Goal: Find contact information: Find contact information

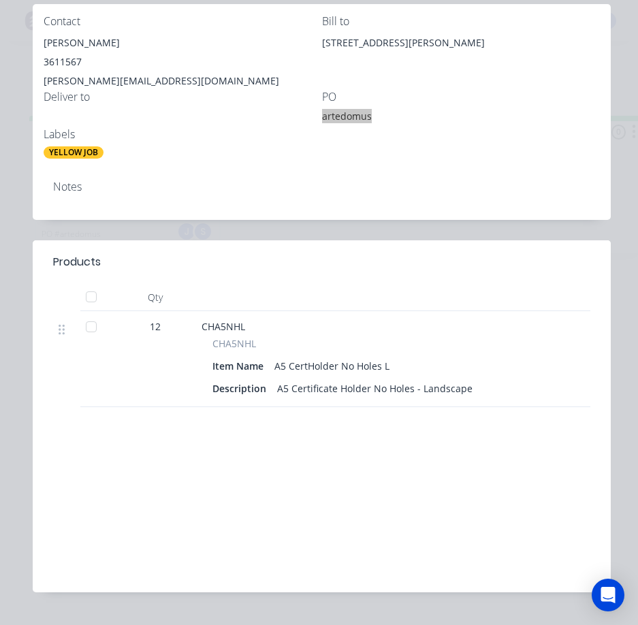
scroll to position [68, 0]
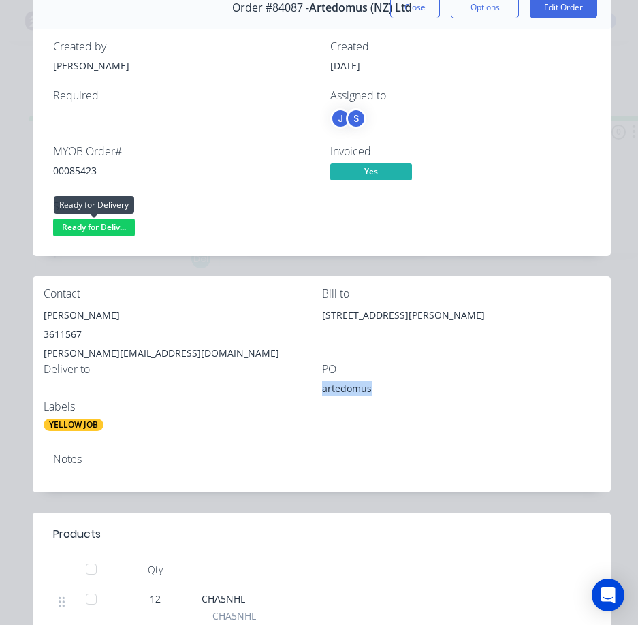
click at [99, 223] on span "Ready for Deliv..." at bounding box center [94, 227] width 82 height 17
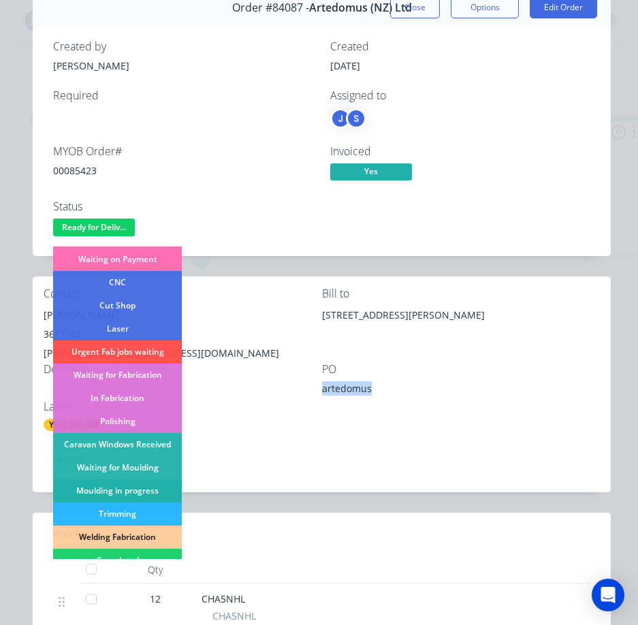
scroll to position [198, 0]
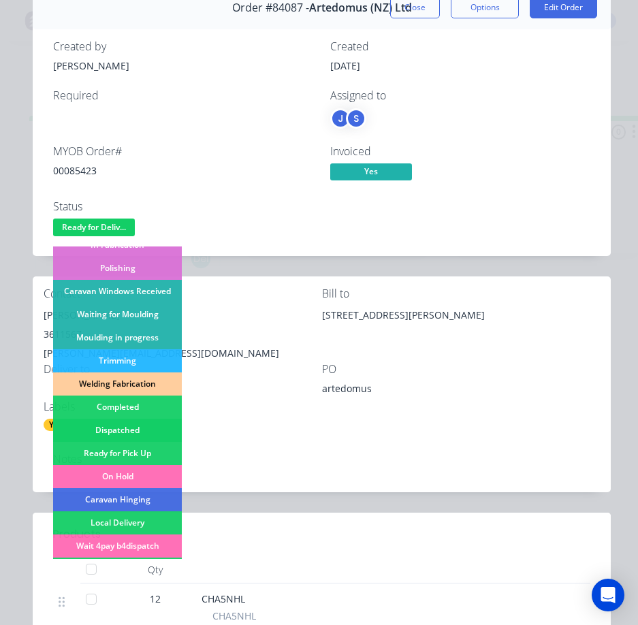
click at [145, 429] on div "Dispatched" at bounding box center [117, 430] width 129 height 23
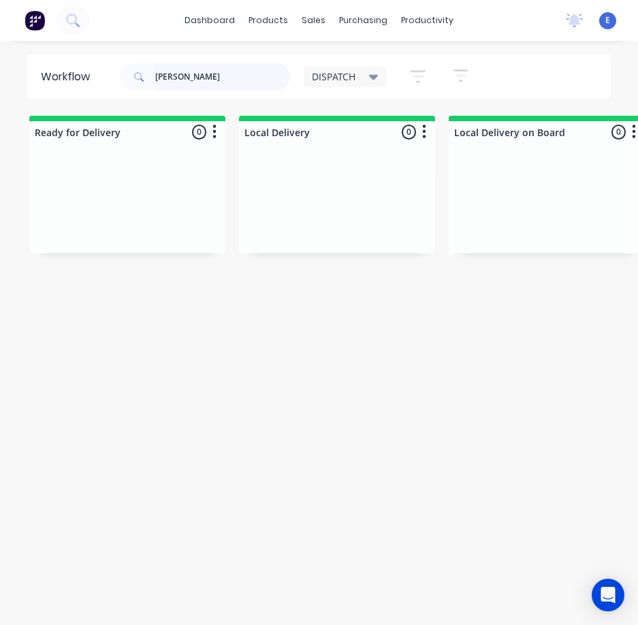
click at [176, 75] on input "[PERSON_NAME]" at bounding box center [222, 76] width 135 height 27
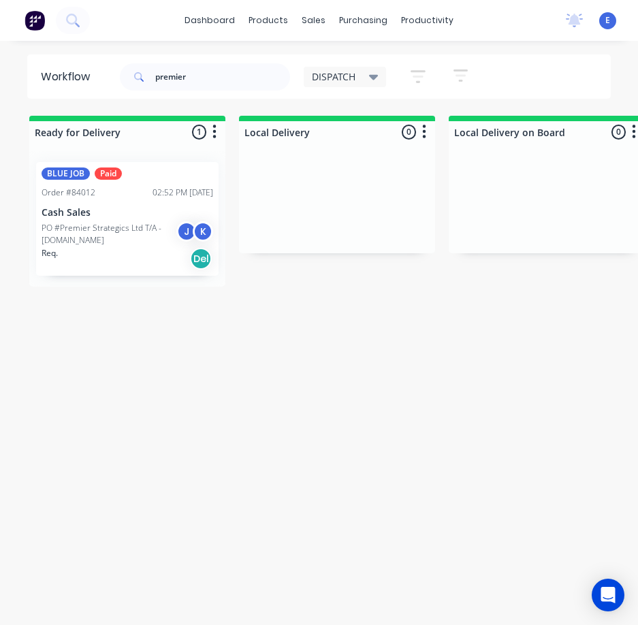
click at [152, 264] on div "Req. Del" at bounding box center [128, 258] width 172 height 23
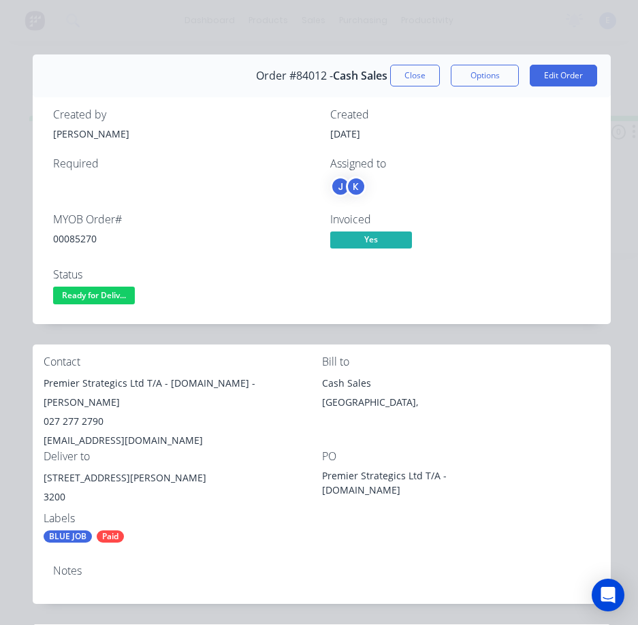
click at [76, 242] on div "00085270" at bounding box center [183, 239] width 261 height 14
copy div "00085270"
drag, startPoint x: 142, startPoint y: 385, endPoint x: 63, endPoint y: 385, distance: 79.0
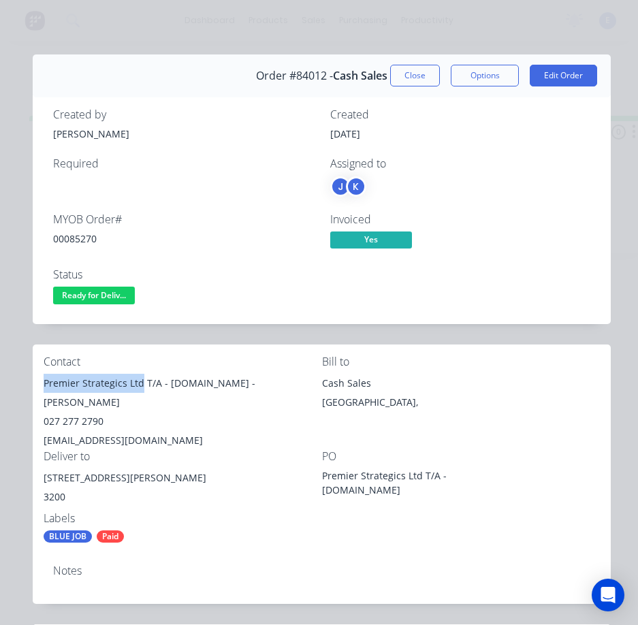
click at [41, 383] on div "Contact Premier Strategics Ltd T/A - [DOMAIN_NAME] - [PERSON_NAME] 027 277 2790…" at bounding box center [322, 450] width 578 height 210
copy div "Premier Strategics Ltd"
drag, startPoint x: 164, startPoint y: 385, endPoint x: 264, endPoint y: 384, distance: 100.1
click at [264, 384] on div "Premier Strategics Ltd T/A - [DOMAIN_NAME] - [PERSON_NAME]" at bounding box center [183, 393] width 278 height 38
copy div "[DOMAIN_NAME]"
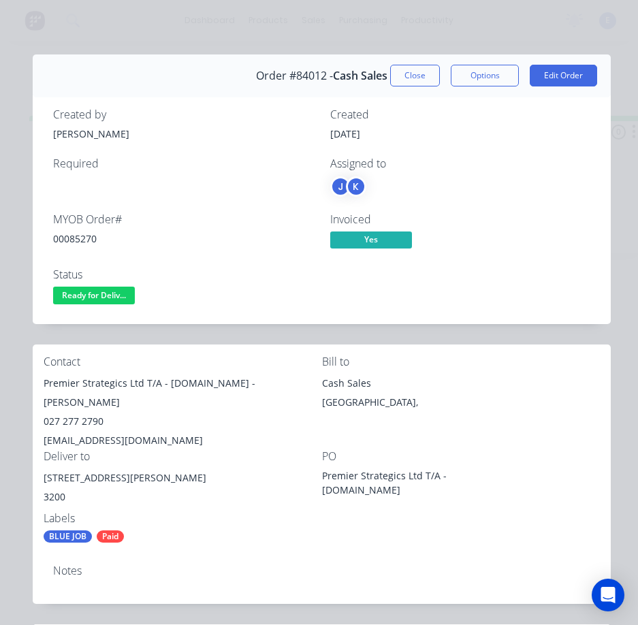
click at [283, 388] on div "Premier Strategics Ltd T/A - [DOMAIN_NAME] - [PERSON_NAME]" at bounding box center [183, 393] width 278 height 38
drag, startPoint x: 271, startPoint y: 385, endPoint x: 304, endPoint y: 406, distance: 39.3
click at [304, 406] on div "Premier Strategics Ltd T/A - [DOMAIN_NAME] - [PERSON_NAME]" at bounding box center [183, 393] width 278 height 38
copy div "[PERSON_NAME]"
click at [83, 424] on div "027 277 2790" at bounding box center [183, 421] width 278 height 19
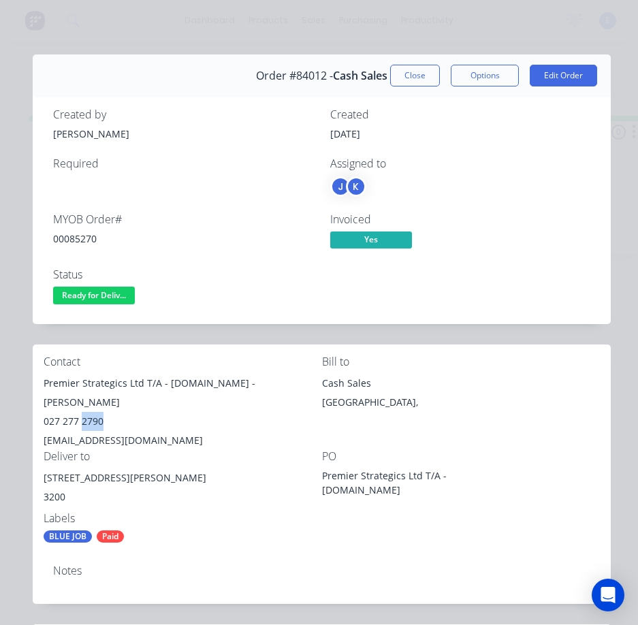
click at [83, 424] on div "027 277 2790" at bounding box center [183, 421] width 278 height 19
click at [84, 424] on div "027 277 2790" at bounding box center [183, 421] width 278 height 19
copy div "027 277 2790"
click at [121, 432] on div "[EMAIL_ADDRESS][DOMAIN_NAME]" at bounding box center [183, 440] width 278 height 19
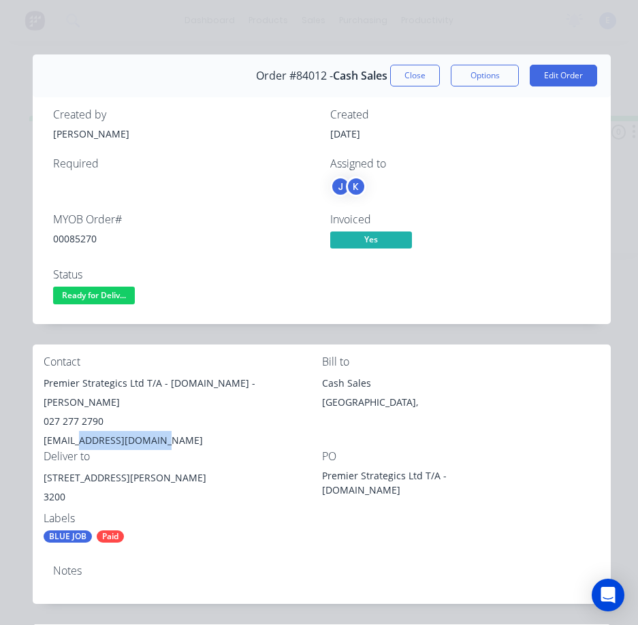
click at [121, 432] on div "[EMAIL_ADDRESS][DOMAIN_NAME]" at bounding box center [183, 440] width 278 height 19
copy div "[EMAIL_ADDRESS][DOMAIN_NAME]"
drag, startPoint x: 117, startPoint y: 478, endPoint x: 65, endPoint y: 483, distance: 52.0
click at [46, 477] on div "[STREET_ADDRESS][PERSON_NAME]" at bounding box center [183, 477] width 278 height 19
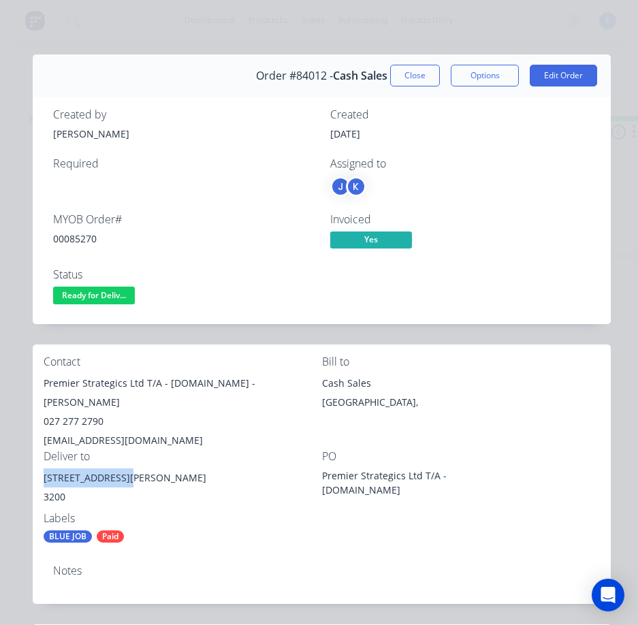
copy div "[STREET_ADDRESS]"
drag, startPoint x: 142, startPoint y: 386, endPoint x: 49, endPoint y: 376, distance: 93.8
click at [42, 377] on div "Contact Premier Strategics Ltd T/A - [DOMAIN_NAME] - [PERSON_NAME] 027 277 2790…" at bounding box center [322, 450] width 578 height 210
copy div "Premier Strategics Ltd"
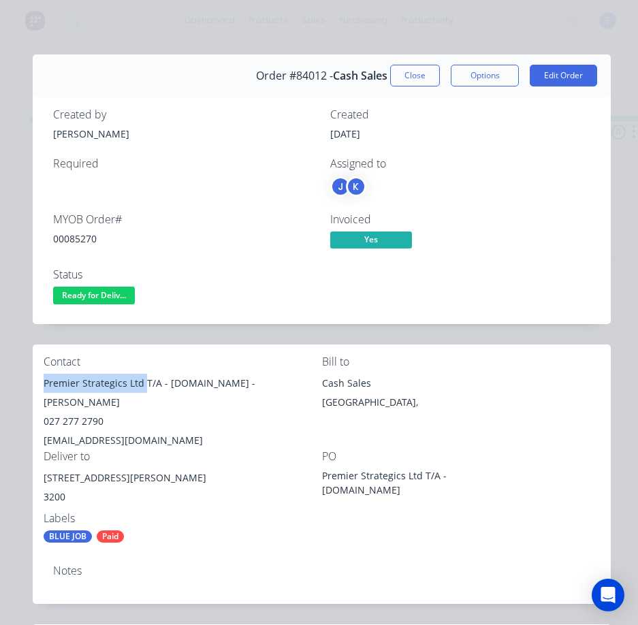
drag, startPoint x: 273, startPoint y: 385, endPoint x: 298, endPoint y: 394, distance: 26.7
click at [298, 394] on div "Premier Strategics Ltd T/A - [DOMAIN_NAME] - [PERSON_NAME]" at bounding box center [183, 393] width 278 height 38
copy div "[PERSON_NAME]"
click at [74, 420] on div "027 277 2790" at bounding box center [183, 421] width 278 height 19
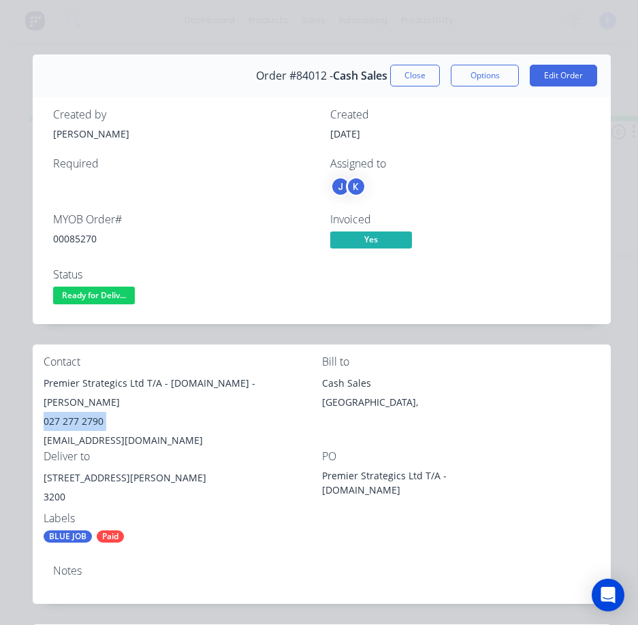
click at [74, 420] on div "027 277 2790" at bounding box center [183, 421] width 278 height 19
click at [152, 432] on div "[EMAIL_ADDRESS][DOMAIN_NAME]" at bounding box center [183, 440] width 278 height 19
click at [151, 433] on div "[EMAIL_ADDRESS][DOMAIN_NAME]" at bounding box center [183, 440] width 278 height 19
drag, startPoint x: 151, startPoint y: 433, endPoint x: 155, endPoint y: 443, distance: 11.0
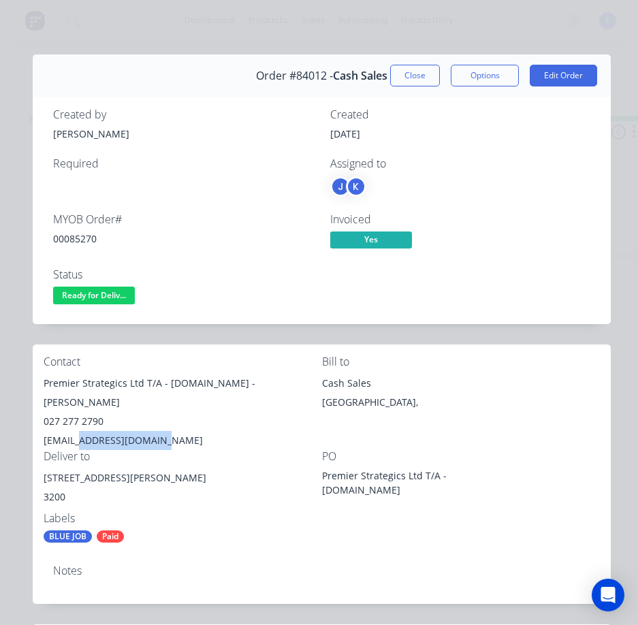
click at [155, 442] on div "[EMAIL_ADDRESS][DOMAIN_NAME]" at bounding box center [183, 440] width 278 height 19
click at [155, 443] on div "[EMAIL_ADDRESS][DOMAIN_NAME]" at bounding box center [183, 440] width 278 height 19
click at [156, 443] on div "[EMAIL_ADDRESS][DOMAIN_NAME]" at bounding box center [183, 440] width 278 height 19
click at [156, 442] on div "[EMAIL_ADDRESS][DOMAIN_NAME]" at bounding box center [183, 440] width 278 height 19
click at [318, 326] on div "Order #84012 - Cash Sales Close Options Edit Order Created by [PERSON_NAME] Cre…" at bounding box center [322, 605] width 578 height 1102
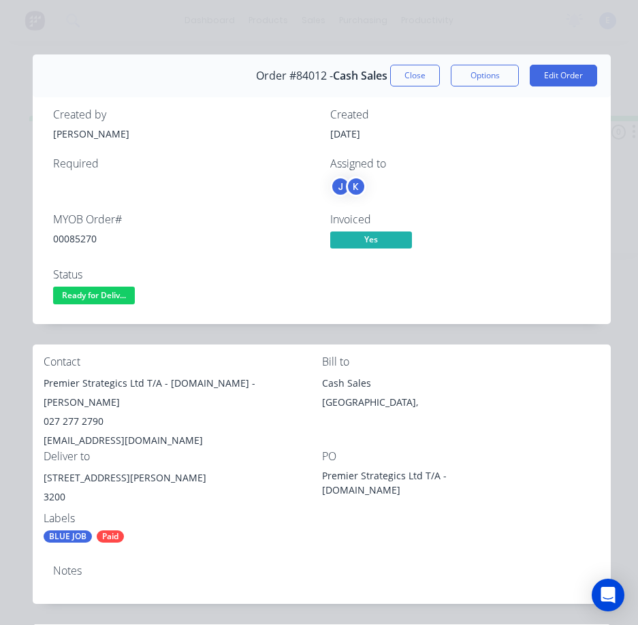
click at [440, 297] on div "MYOB Order # 00085270 Invoiced Yes Status Ready for Deliv..." at bounding box center [321, 260] width 537 height 95
click at [93, 238] on div "00085270" at bounding box center [183, 239] width 261 height 14
click at [95, 238] on div "00085270" at bounding box center [183, 239] width 261 height 14
click at [91, 240] on div "00085270" at bounding box center [183, 239] width 261 height 14
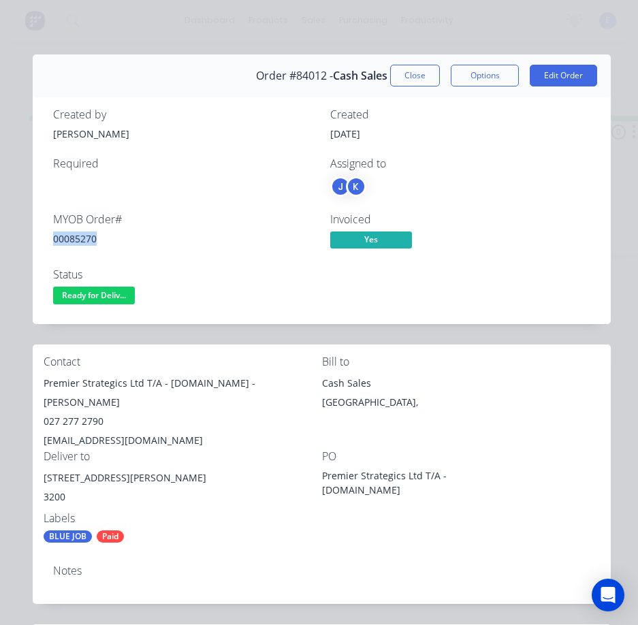
click at [92, 242] on div "00085270" at bounding box center [183, 239] width 261 height 14
click at [92, 240] on div "00085270" at bounding box center [183, 239] width 261 height 14
drag, startPoint x: 102, startPoint y: 290, endPoint x: 103, endPoint y: 297, distance: 6.8
click at [103, 291] on span "Ready for Deliv..." at bounding box center [94, 295] width 82 height 17
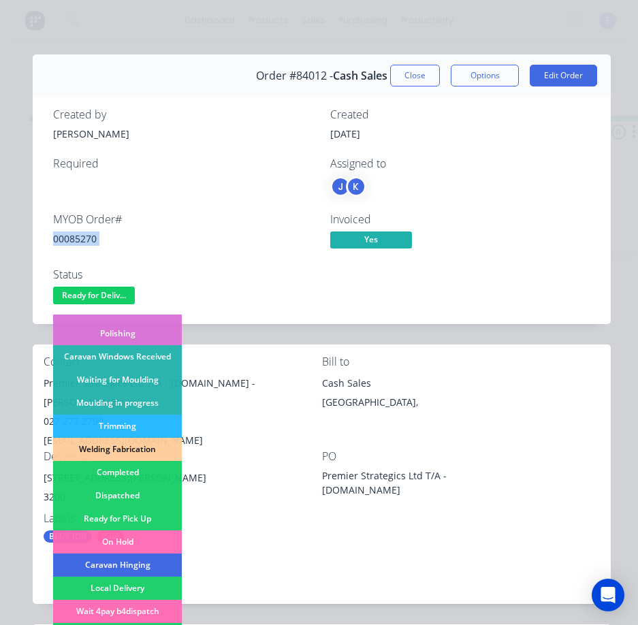
scroll to position [204, 0]
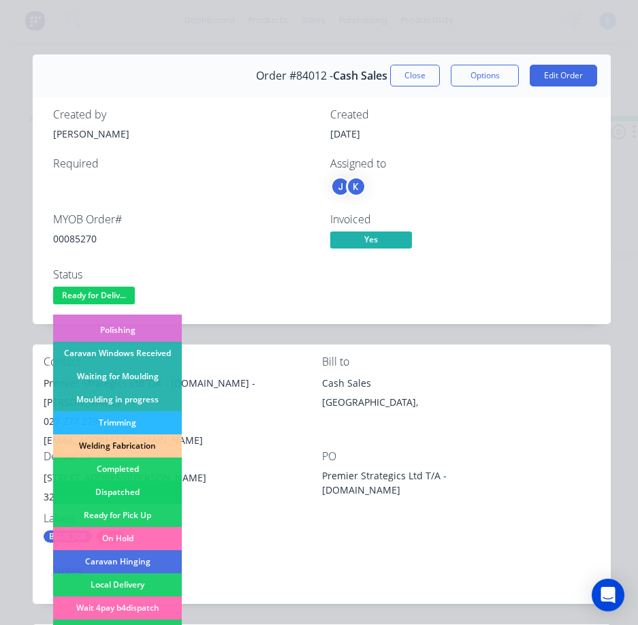
click at [142, 490] on div "Dispatched" at bounding box center [117, 492] width 129 height 23
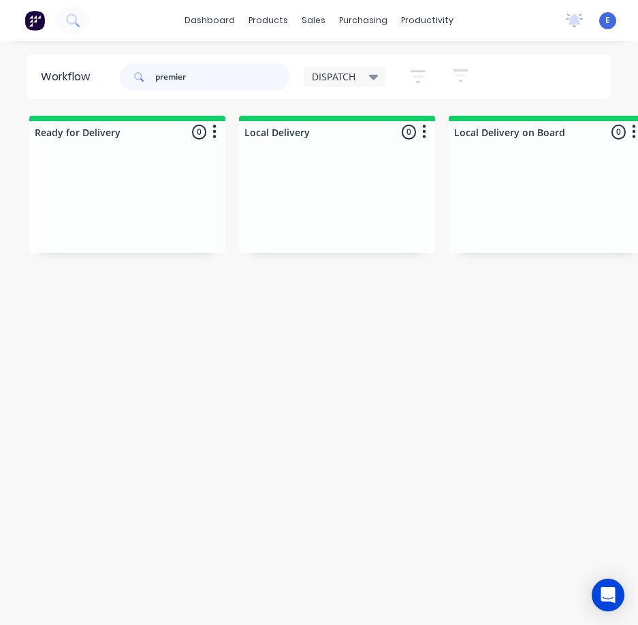
click at [195, 74] on input "premier" at bounding box center [222, 76] width 135 height 27
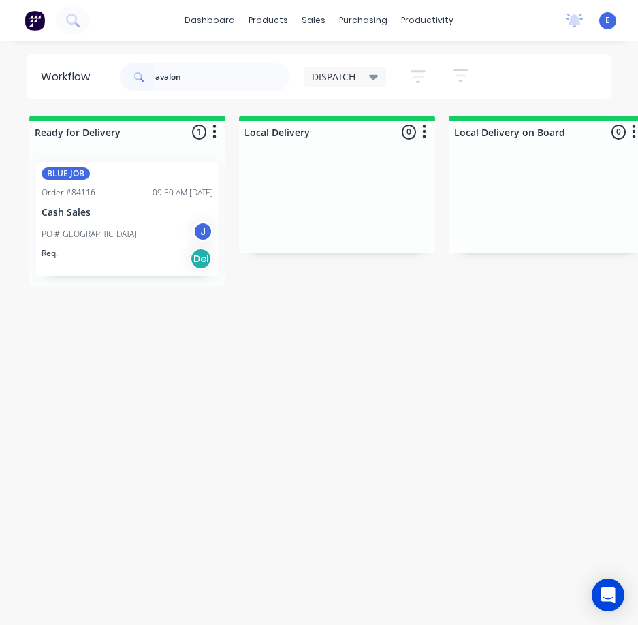
click at [137, 230] on p "PO #[GEOGRAPHIC_DATA]" at bounding box center [89, 234] width 95 height 12
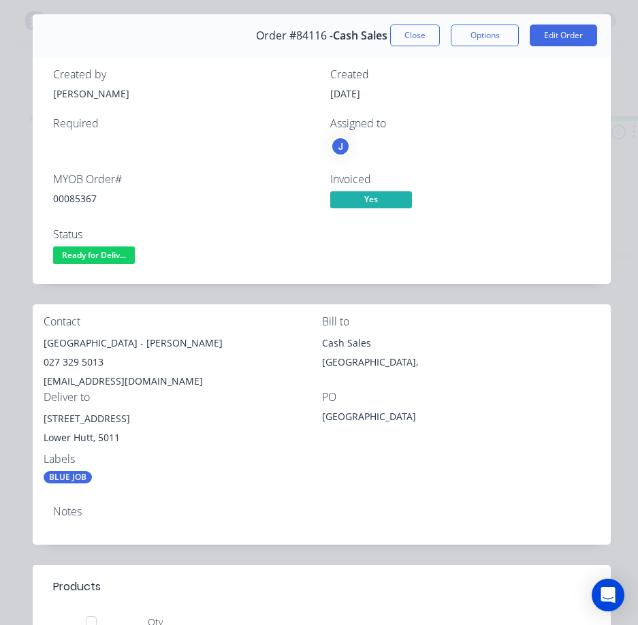
scroll to position [0, 0]
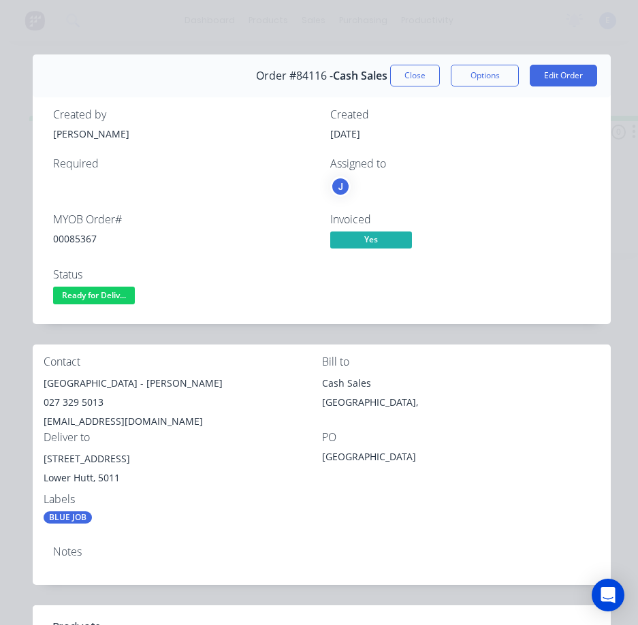
click at [82, 234] on div "00085367" at bounding box center [183, 239] width 261 height 14
drag, startPoint x: 166, startPoint y: 385, endPoint x: 101, endPoint y: 368, distance: 66.9
click at [39, 389] on div "Contact [GEOGRAPHIC_DATA] - [PERSON_NAME] 027 329 5013 [EMAIL_ADDRESS][DOMAIN_N…" at bounding box center [322, 440] width 578 height 191
drag, startPoint x: 176, startPoint y: 383, endPoint x: 255, endPoint y: 377, distance: 79.2
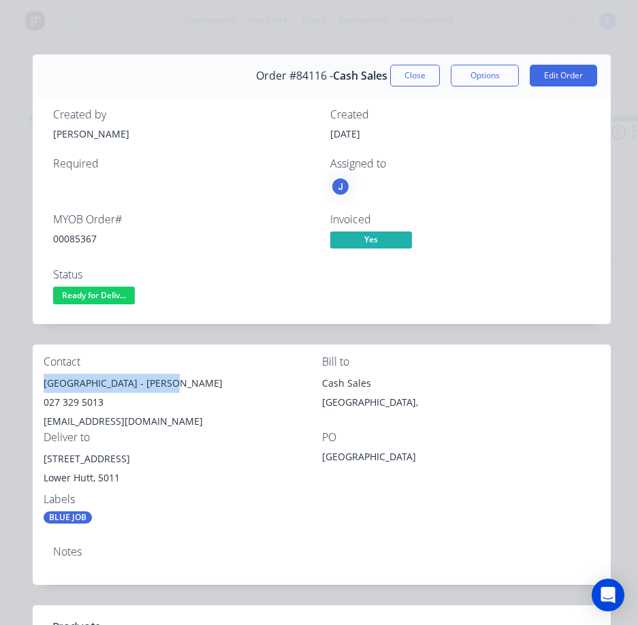
click at [255, 377] on div "[GEOGRAPHIC_DATA] - [PERSON_NAME]" at bounding box center [183, 383] width 278 height 19
click at [72, 398] on div "027 329 5013" at bounding box center [183, 402] width 278 height 19
click at [123, 413] on div "[EMAIL_ADDRESS][DOMAIN_NAME]" at bounding box center [183, 421] width 278 height 19
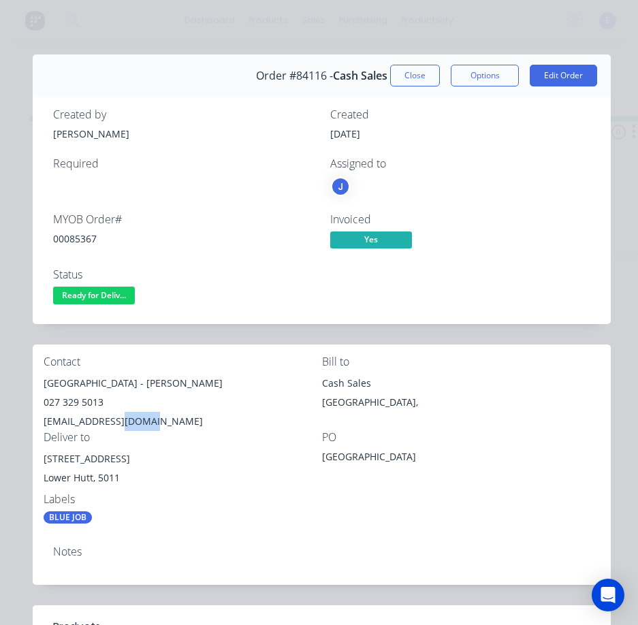
click at [123, 413] on div "[EMAIL_ADDRESS][DOMAIN_NAME]" at bounding box center [183, 421] width 278 height 19
drag, startPoint x: 118, startPoint y: 461, endPoint x: 40, endPoint y: 462, distance: 77.6
click at [40, 462] on div "Contact [GEOGRAPHIC_DATA] - [PERSON_NAME] 027 329 5013 [EMAIL_ADDRESS][DOMAIN_N…" at bounding box center [322, 440] width 578 height 191
click at [96, 298] on span "Ready for Deliv..." at bounding box center [94, 295] width 82 height 17
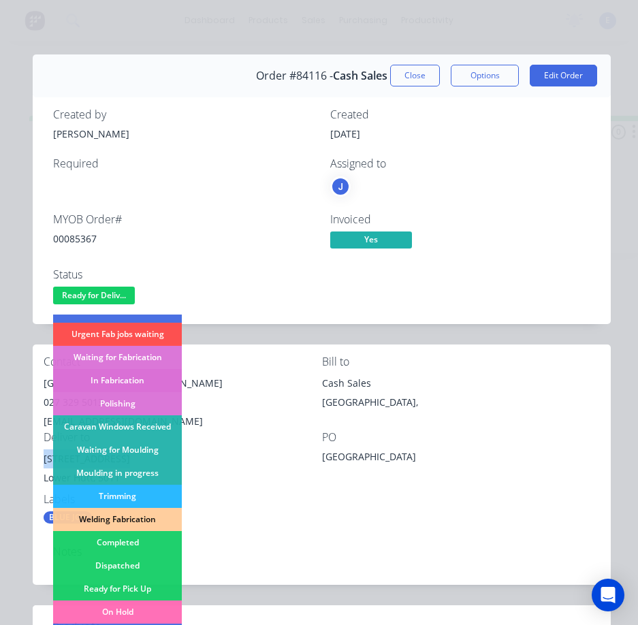
scroll to position [136, 0]
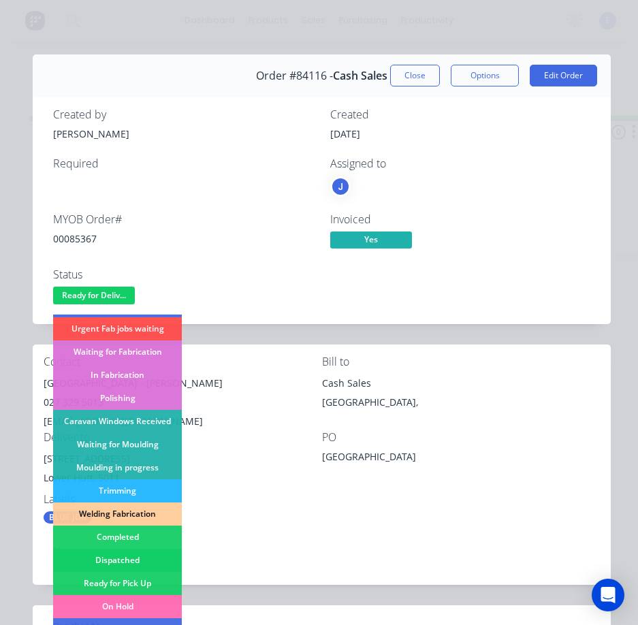
click at [144, 558] on div "Dispatched" at bounding box center [117, 560] width 129 height 23
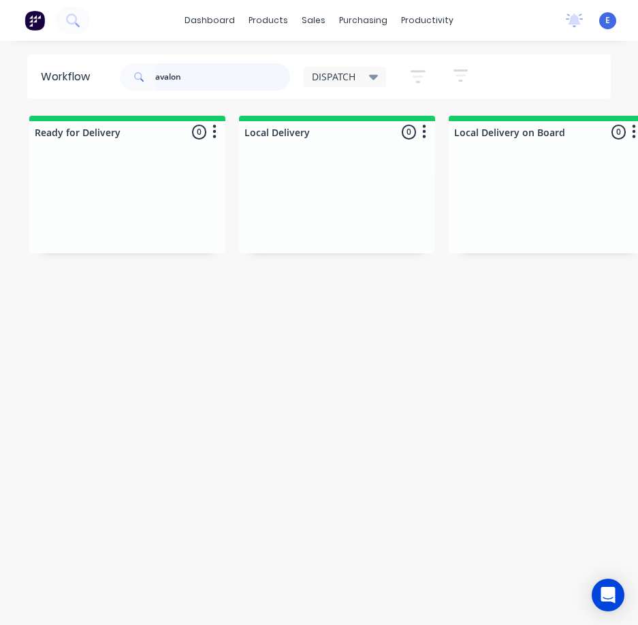
click at [222, 78] on input "avalon" at bounding box center [222, 76] width 135 height 27
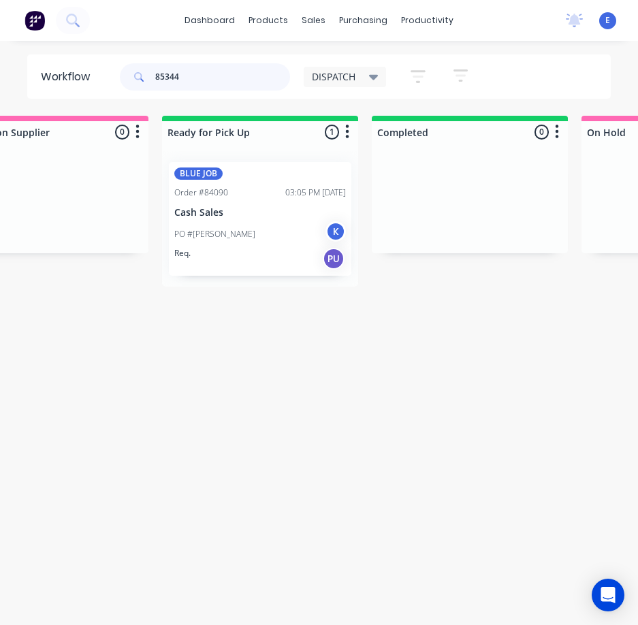
scroll to position [0, 1557]
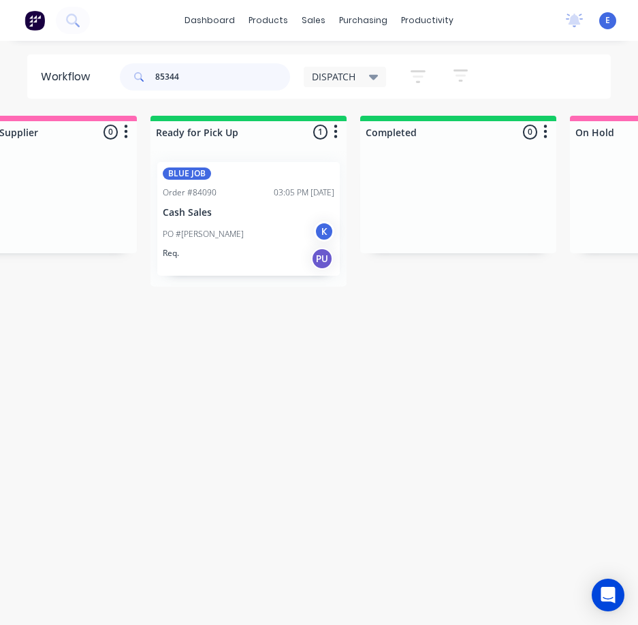
type input "85344"
click at [264, 232] on div "PO #[PERSON_NAME] K" at bounding box center [249, 234] width 172 height 26
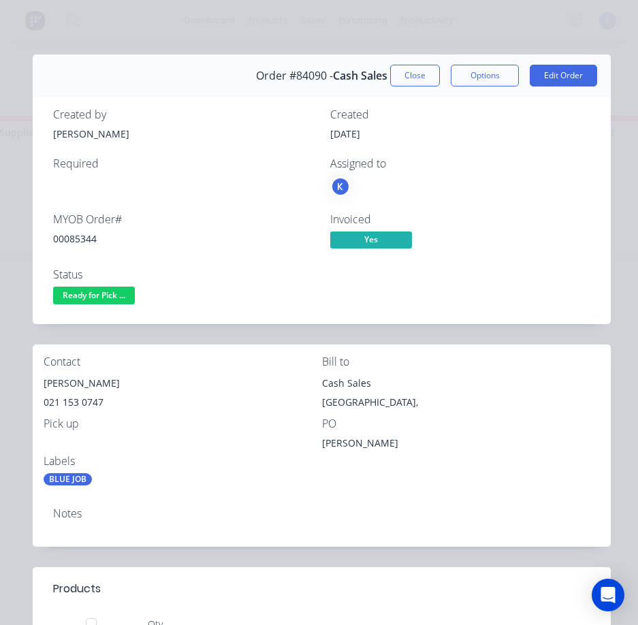
click at [69, 241] on div "00085344" at bounding box center [183, 239] width 261 height 14
click at [69, 385] on div "[PERSON_NAME]" at bounding box center [183, 383] width 278 height 19
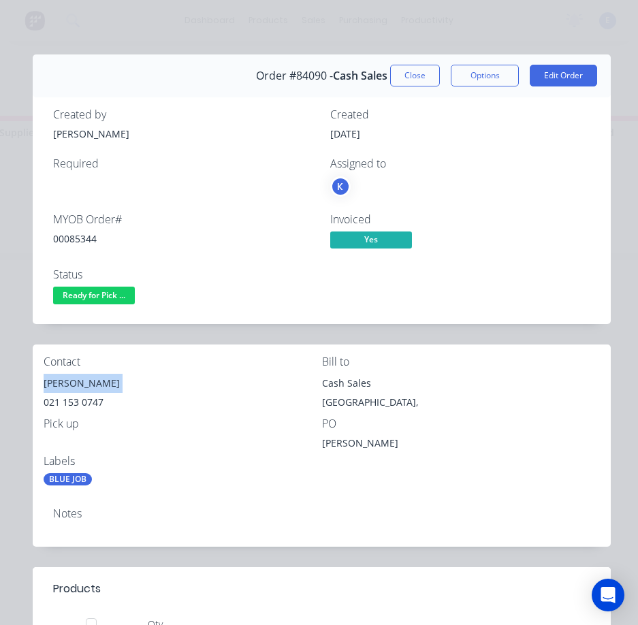
click at [69, 385] on div "[PERSON_NAME]" at bounding box center [183, 383] width 278 height 19
click at [76, 404] on div "021 153 0747" at bounding box center [183, 402] width 278 height 19
click at [76, 403] on div "021 153 0747" at bounding box center [183, 402] width 278 height 19
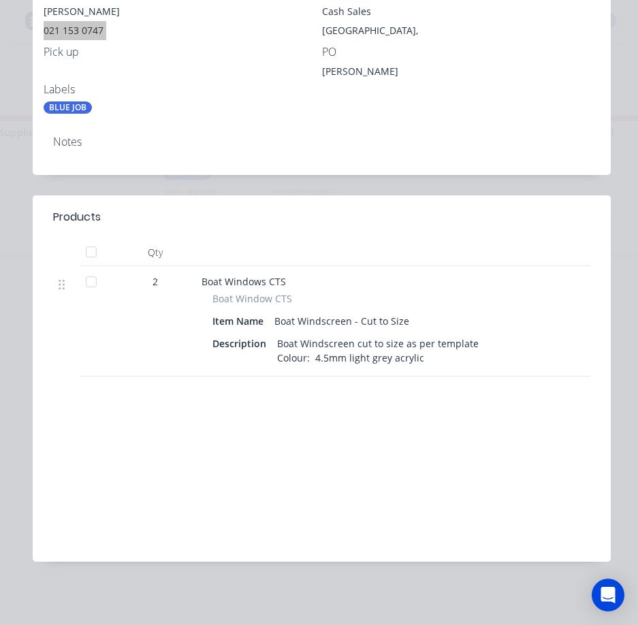
scroll to position [0, 0]
